Goal: Task Accomplishment & Management: Manage account settings

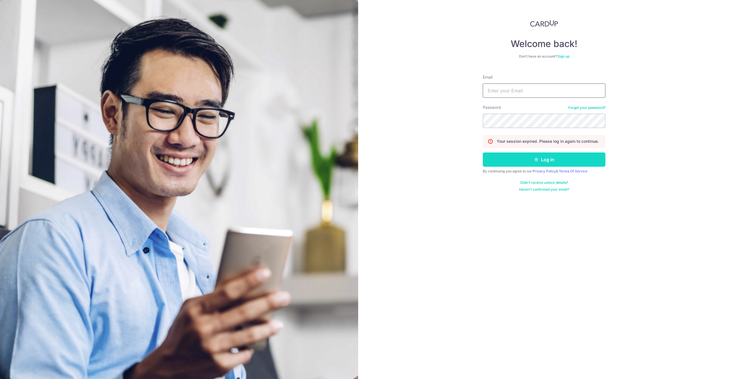
type input "[EMAIL_ADDRESS][DOMAIN_NAME]"
click at [533, 164] on button "Log in" at bounding box center [544, 159] width 123 height 14
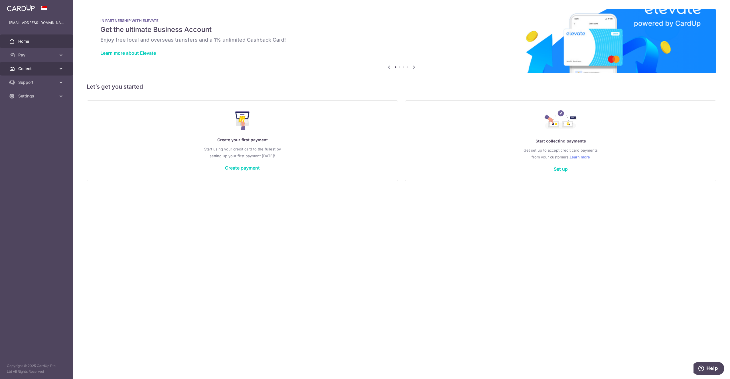
click at [38, 74] on link "Collect" at bounding box center [36, 69] width 73 height 14
click at [38, 84] on span "Dashboard" at bounding box center [37, 83] width 38 height 6
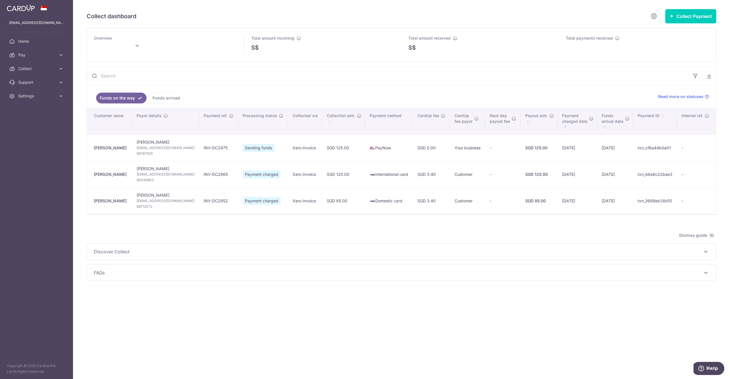
type input "[DATE]"
